Goal: Task Accomplishment & Management: Manage account settings

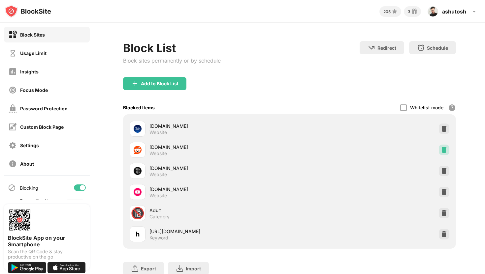
click at [443, 149] on img at bounding box center [443, 150] width 7 height 7
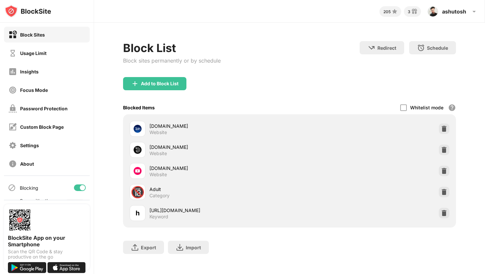
click at [145, 91] on div "Add to Block List" at bounding box center [289, 89] width 333 height 24
click at [145, 83] on div "Add to Block List" at bounding box center [160, 83] width 38 height 5
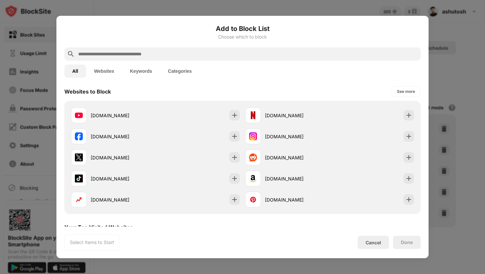
scroll to position [115, 0]
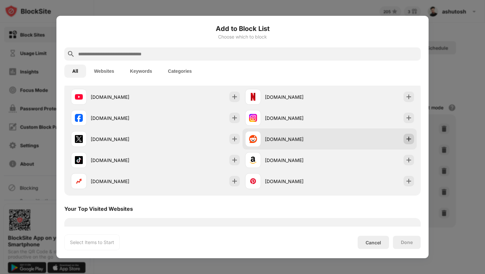
click at [407, 143] on div at bounding box center [408, 139] width 11 height 11
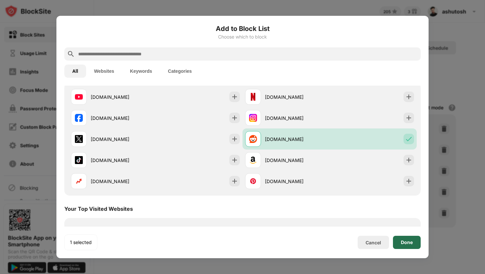
click at [405, 237] on div "Done" at bounding box center [407, 242] width 28 height 13
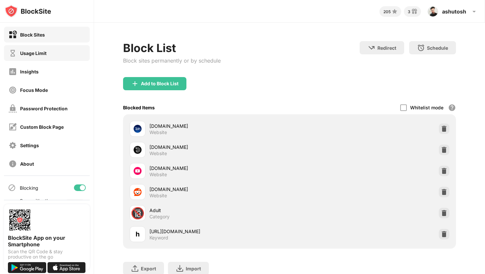
click at [39, 55] on div "Usage Limit" at bounding box center [33, 53] width 26 height 6
